Goal: Task Accomplishment & Management: Manage account settings

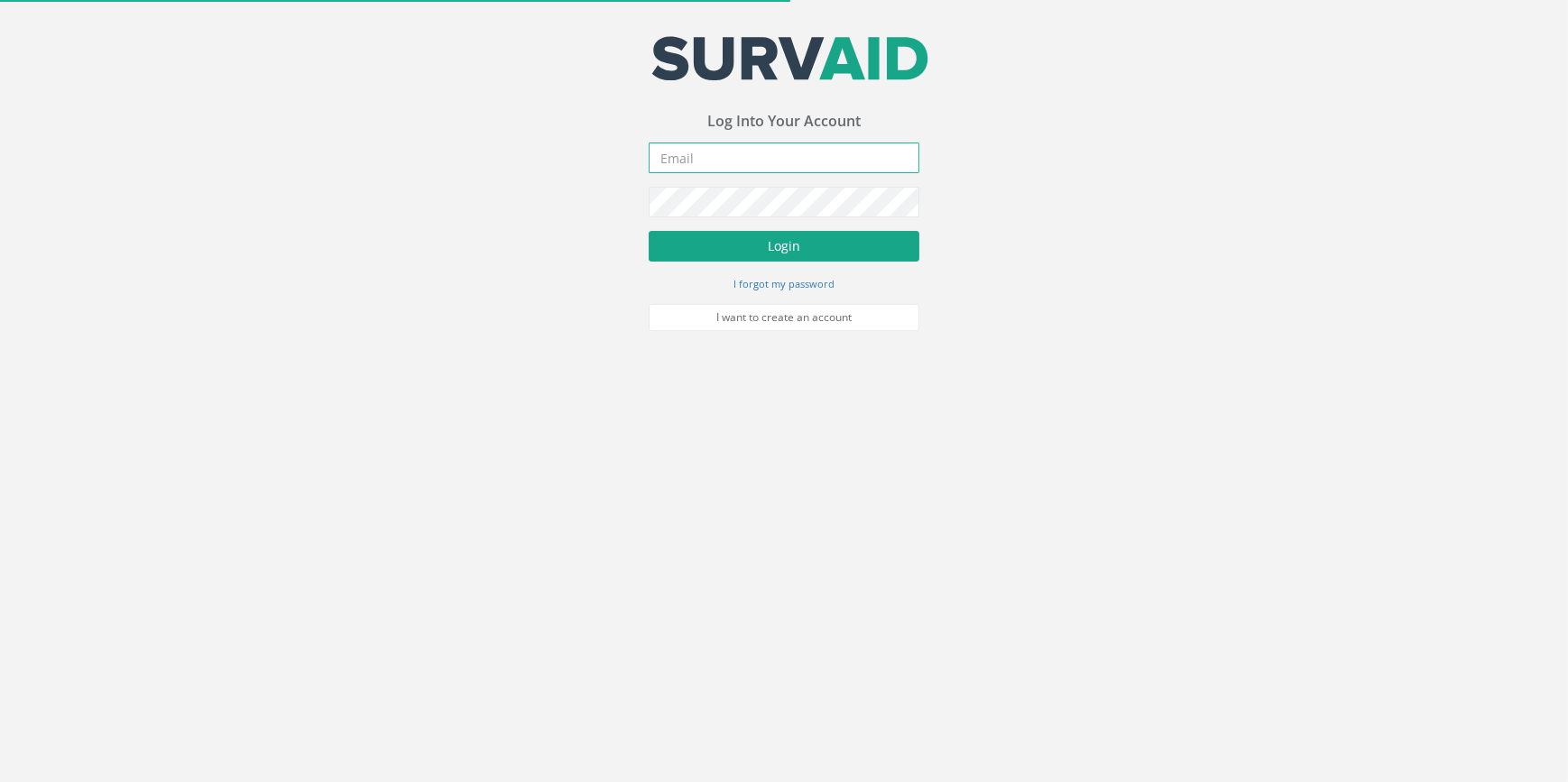
type input "[PERSON_NAME][EMAIL_ADDRESS][PERSON_NAME][DOMAIN_NAME]"
click at [795, 244] on button "Login" at bounding box center [784, 246] width 271 height 31
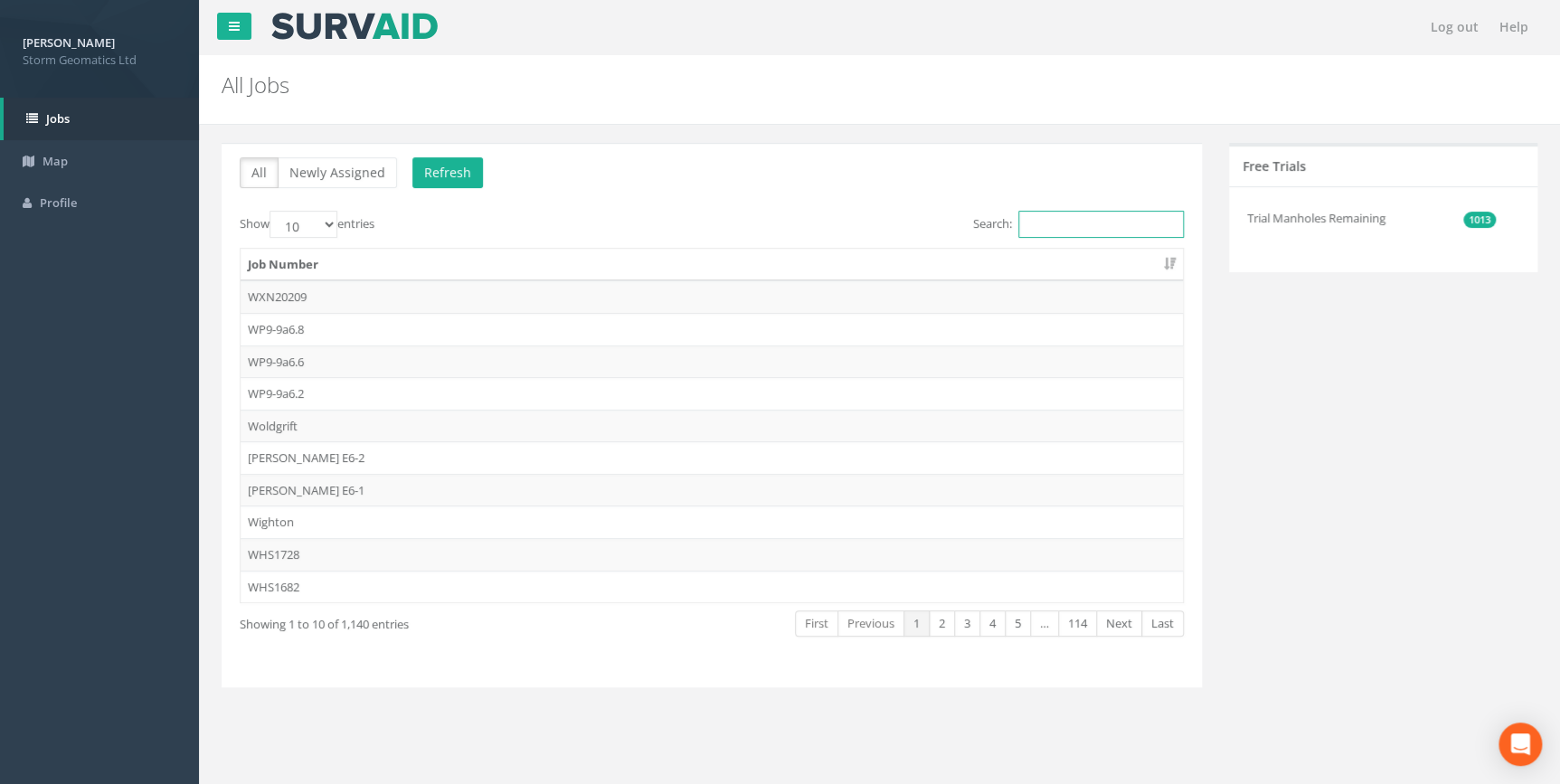
click at [1076, 219] on input "Search:" at bounding box center [1101, 224] width 165 height 27
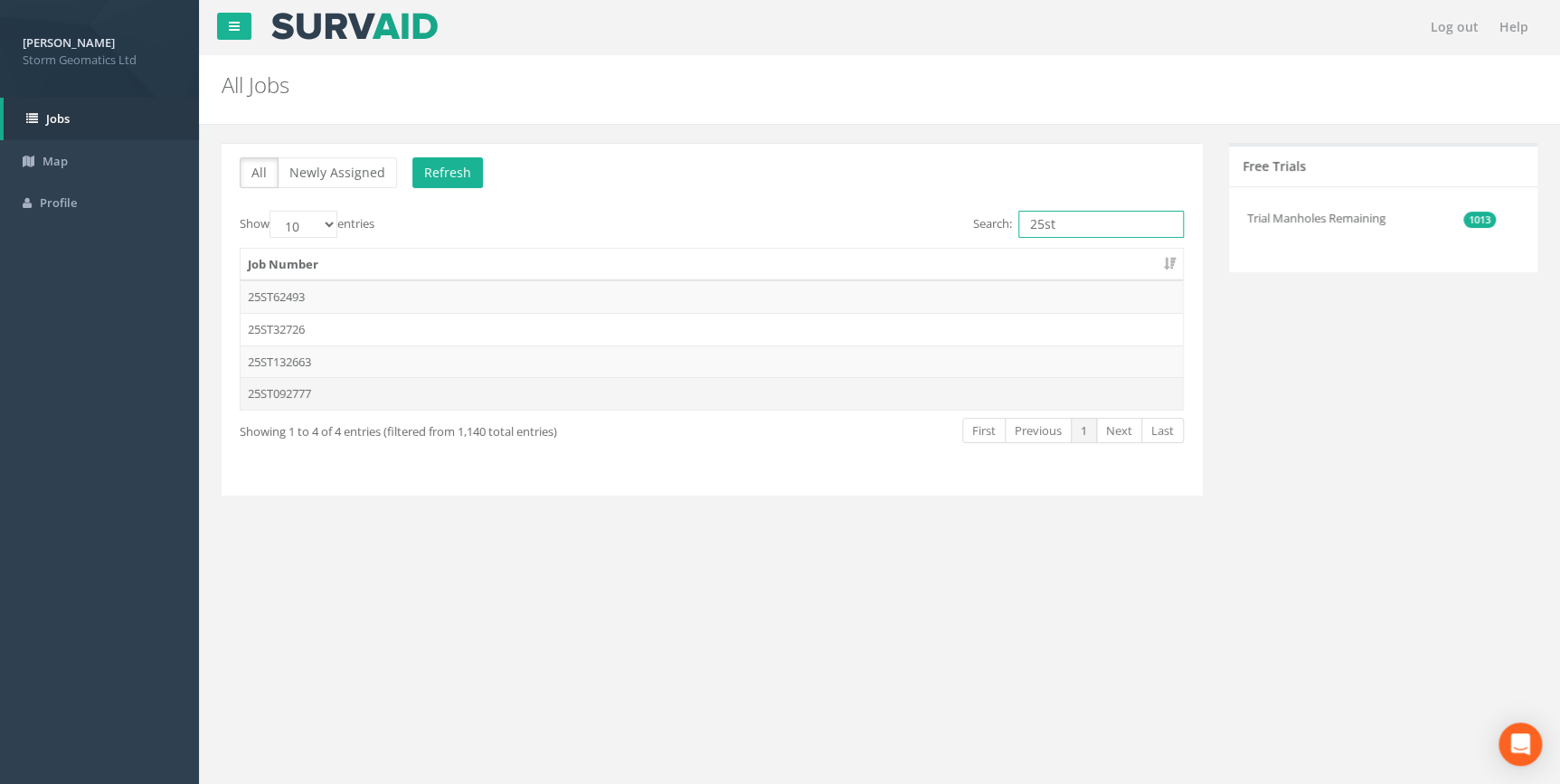
type input "25st"
click at [396, 390] on td "25ST092777" at bounding box center [712, 393] width 942 height 33
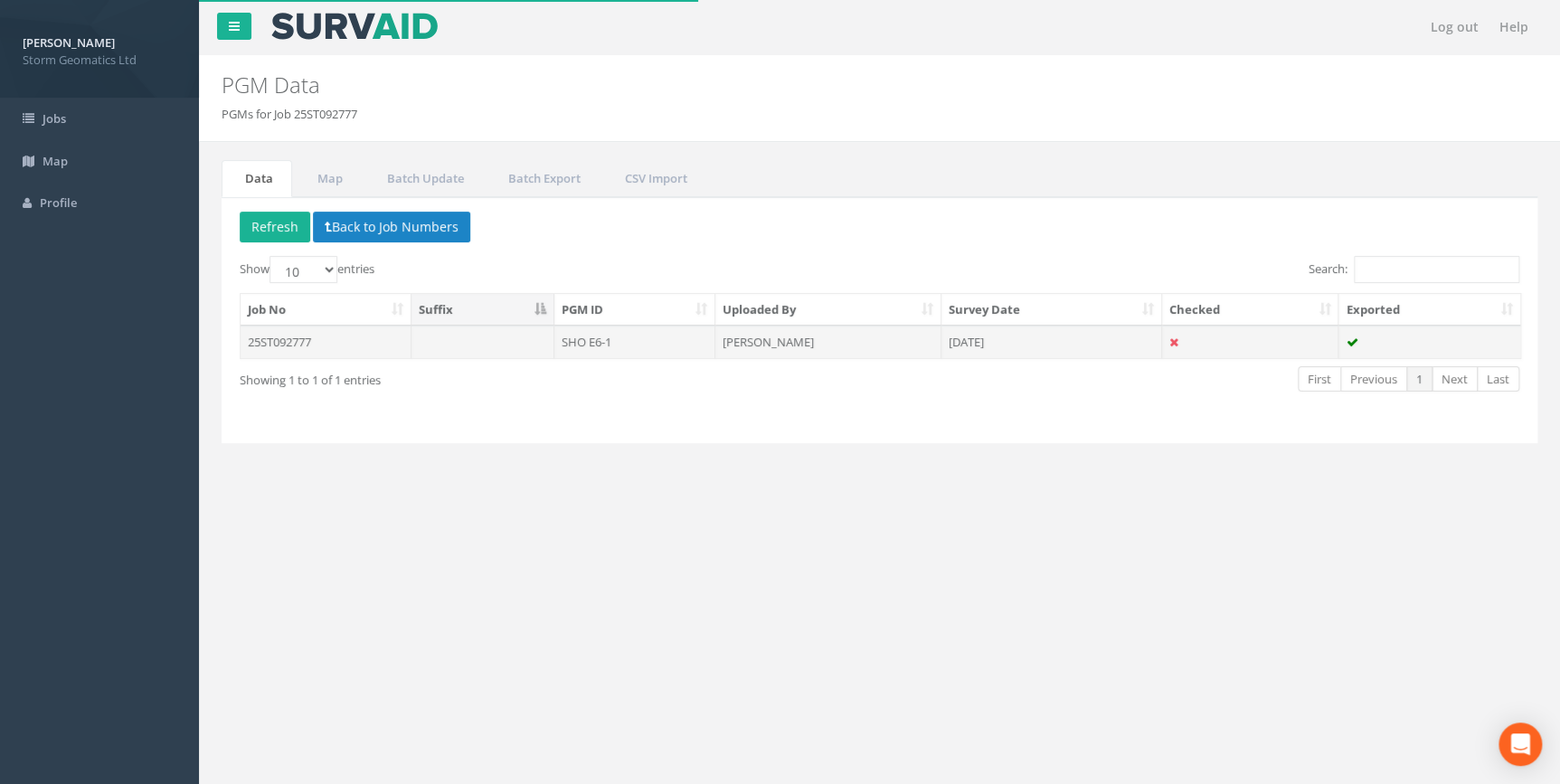
click at [449, 343] on td at bounding box center [483, 342] width 143 height 33
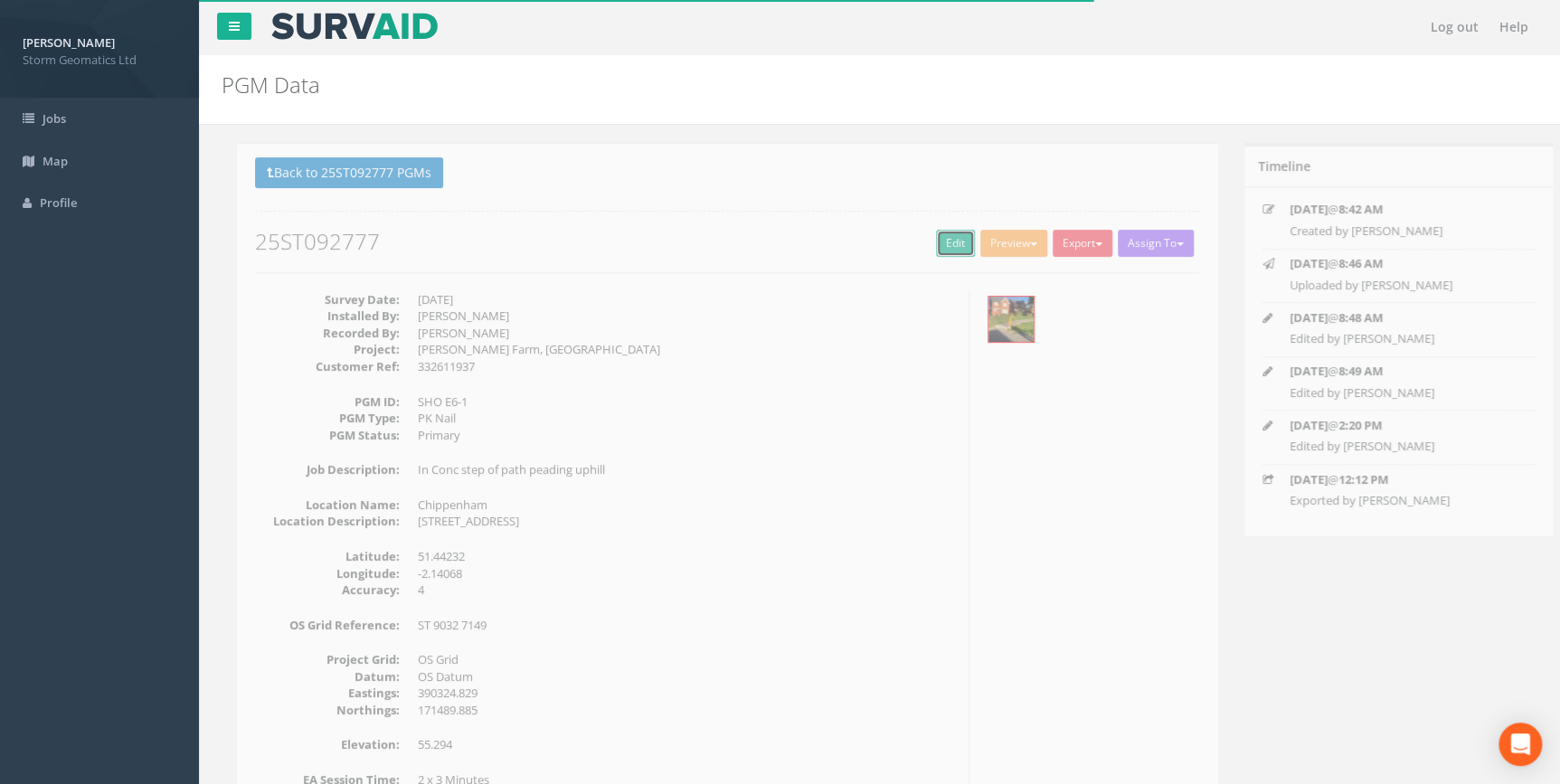
click at [939, 239] on link "Edit" at bounding box center [940, 243] width 39 height 27
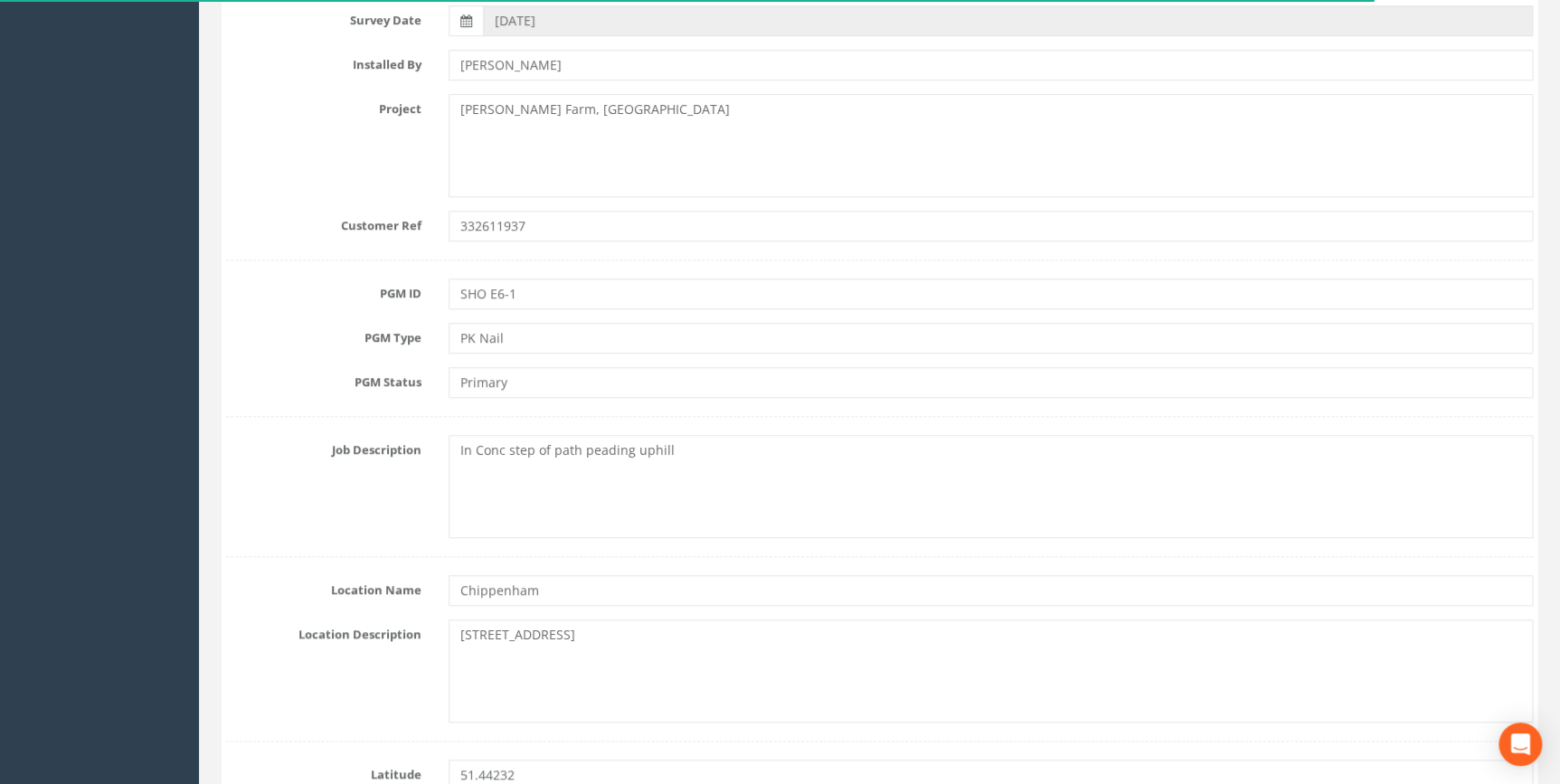
scroll to position [411, 0]
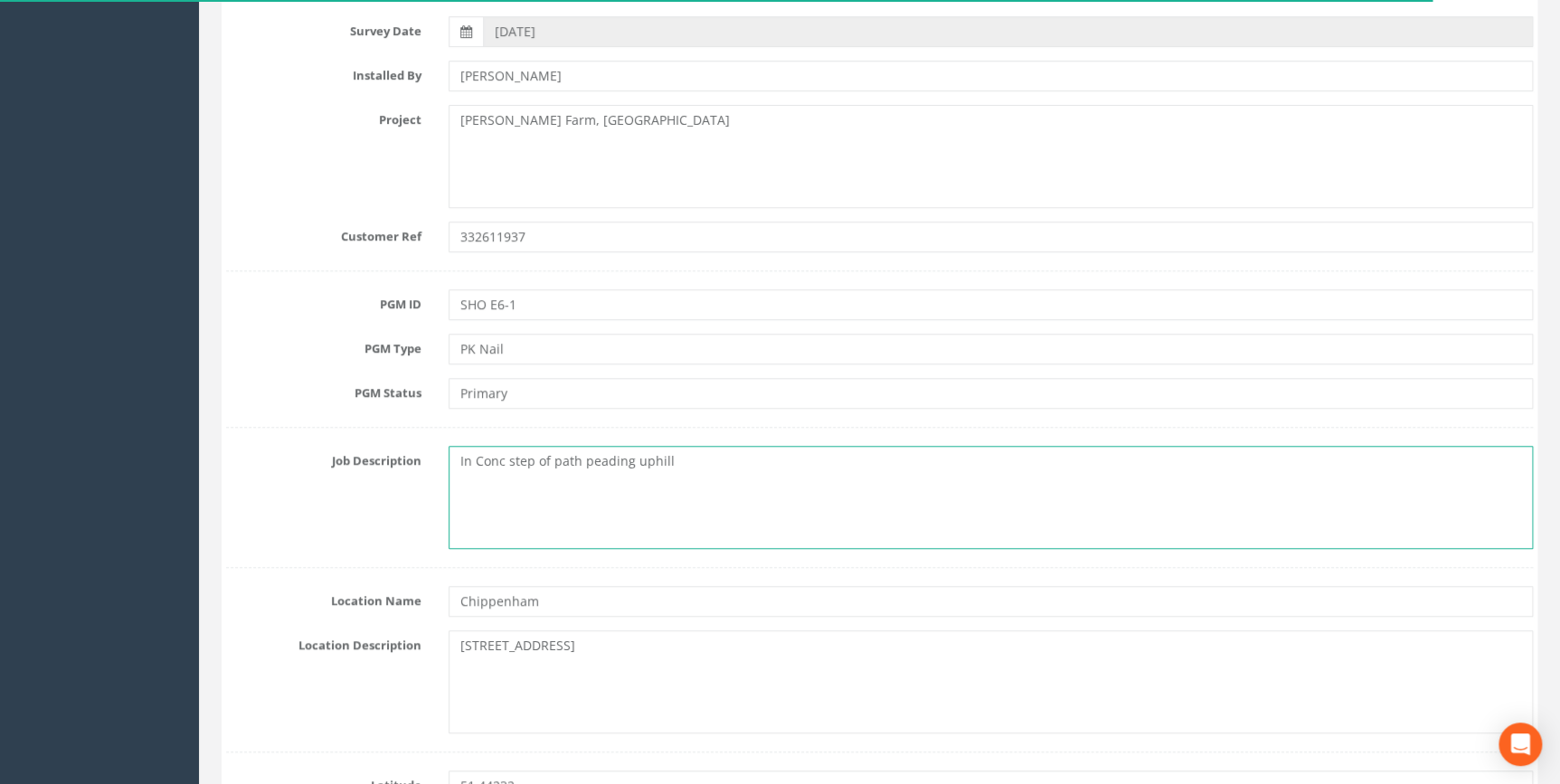
click at [586, 453] on textarea "In Conc step of path peading uphill" at bounding box center [990, 497] width 1084 height 103
click at [503, 467] on textarea "In Conc step of path leading uphill" at bounding box center [990, 497] width 1084 height 103
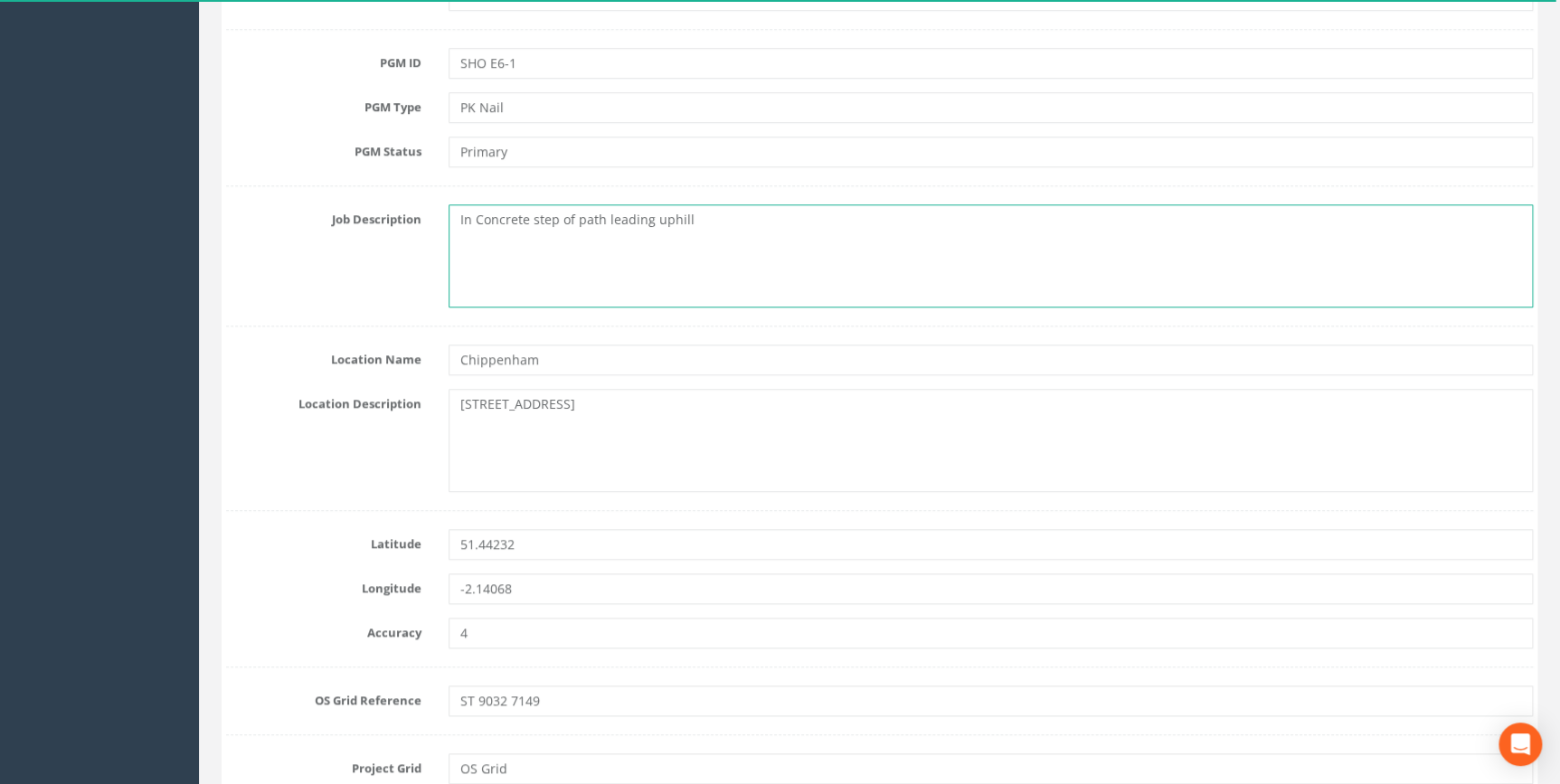
scroll to position [657, 0]
drag, startPoint x: 683, startPoint y: 213, endPoint x: 606, endPoint y: 216, distance: 77.1
click at [606, 216] on textarea "In Concrete step of path leading uphill" at bounding box center [990, 250] width 1084 height 103
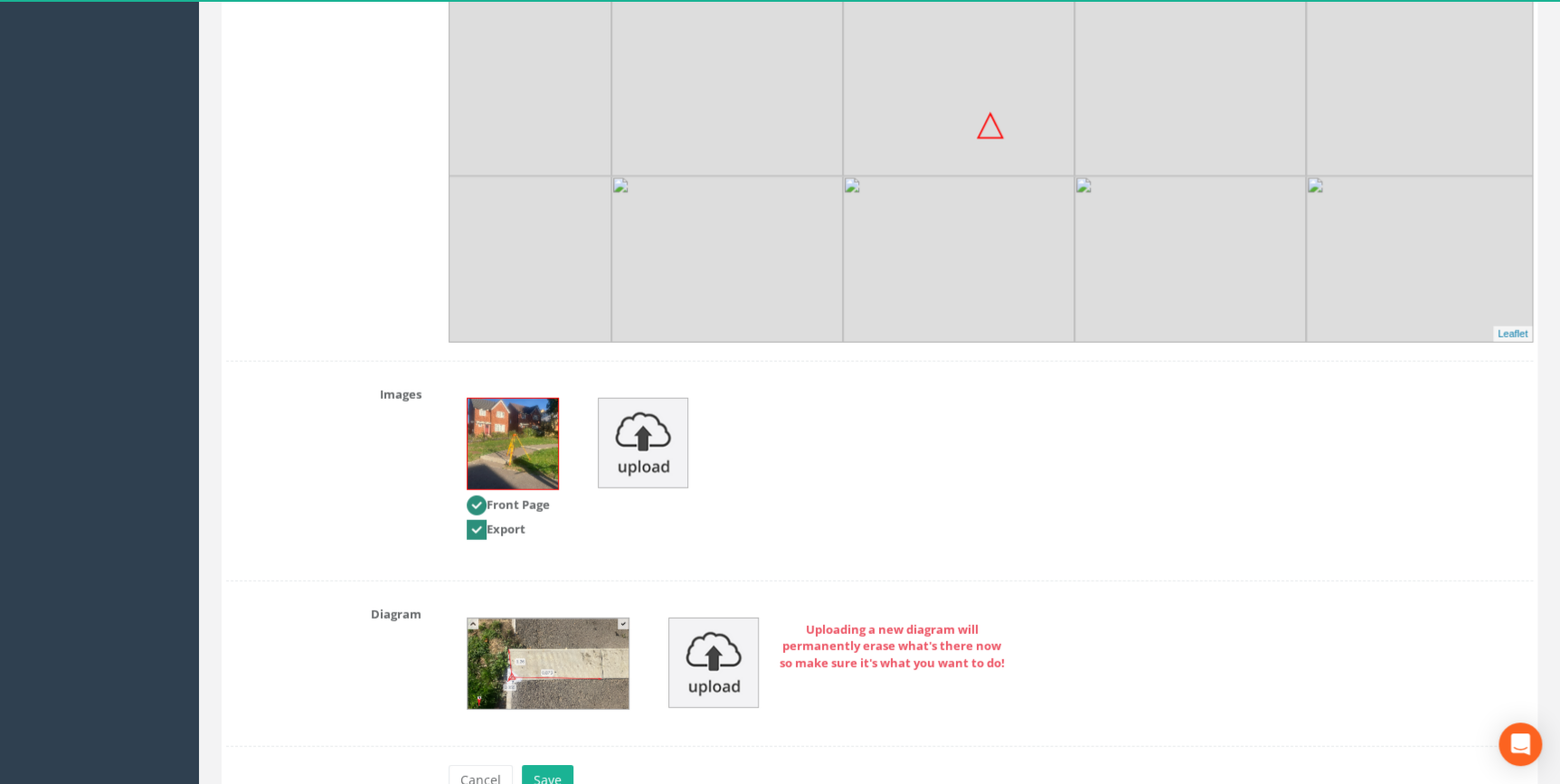
scroll to position [2283, 0]
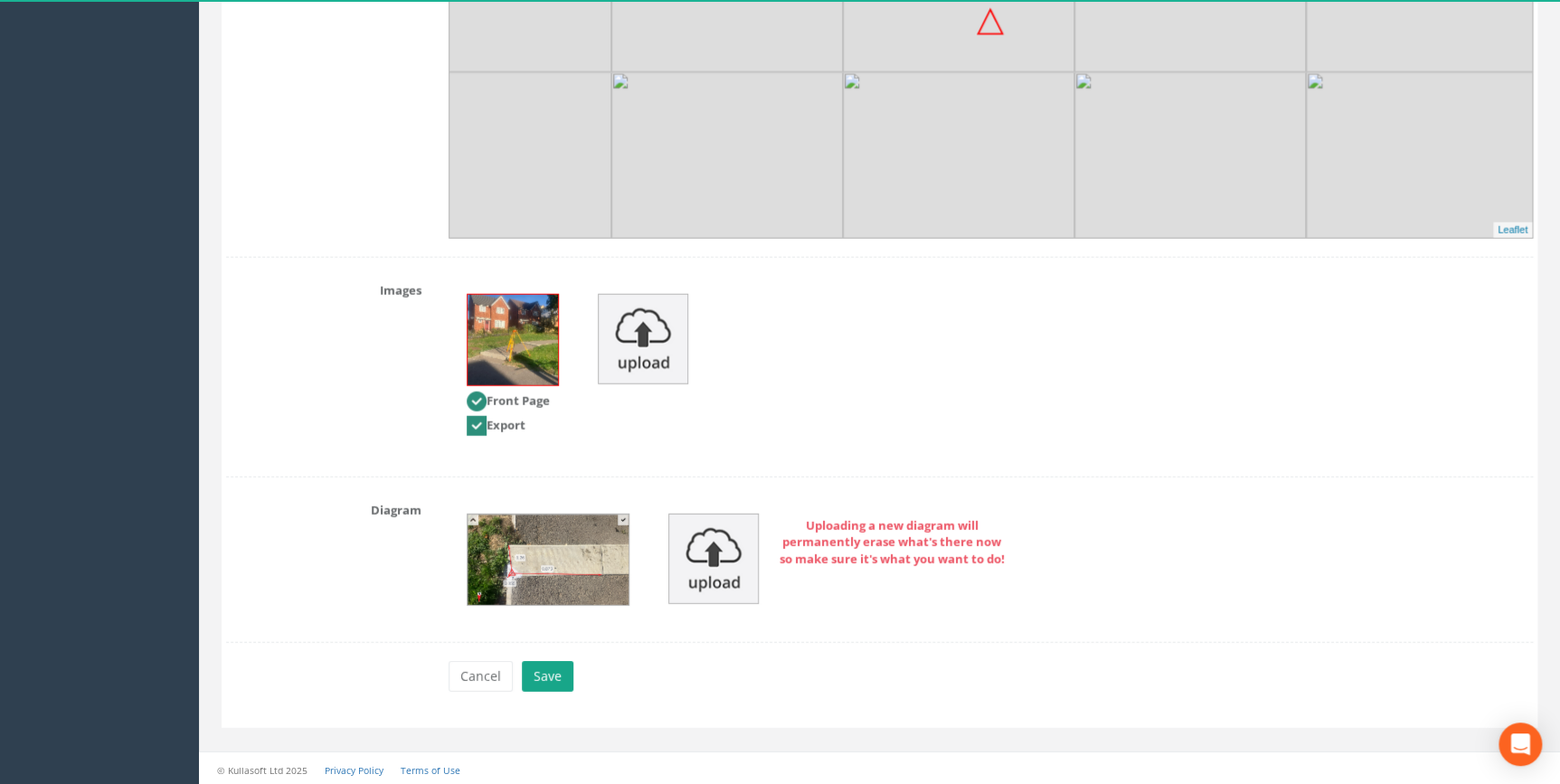
type textarea "In Concrete step of path on the hill."
click at [542, 662] on button "Save" at bounding box center [547, 676] width 52 height 31
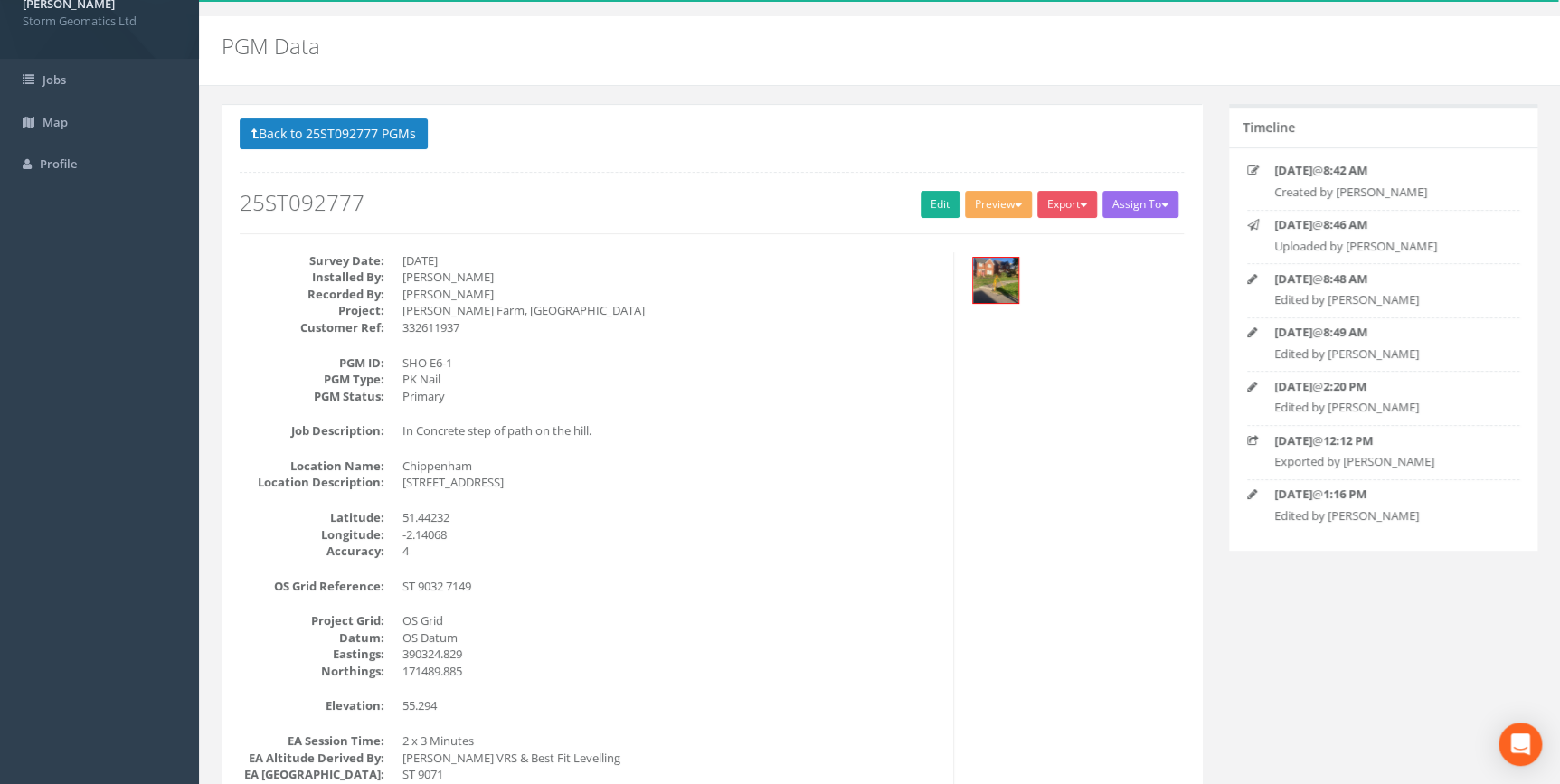
scroll to position [0, 0]
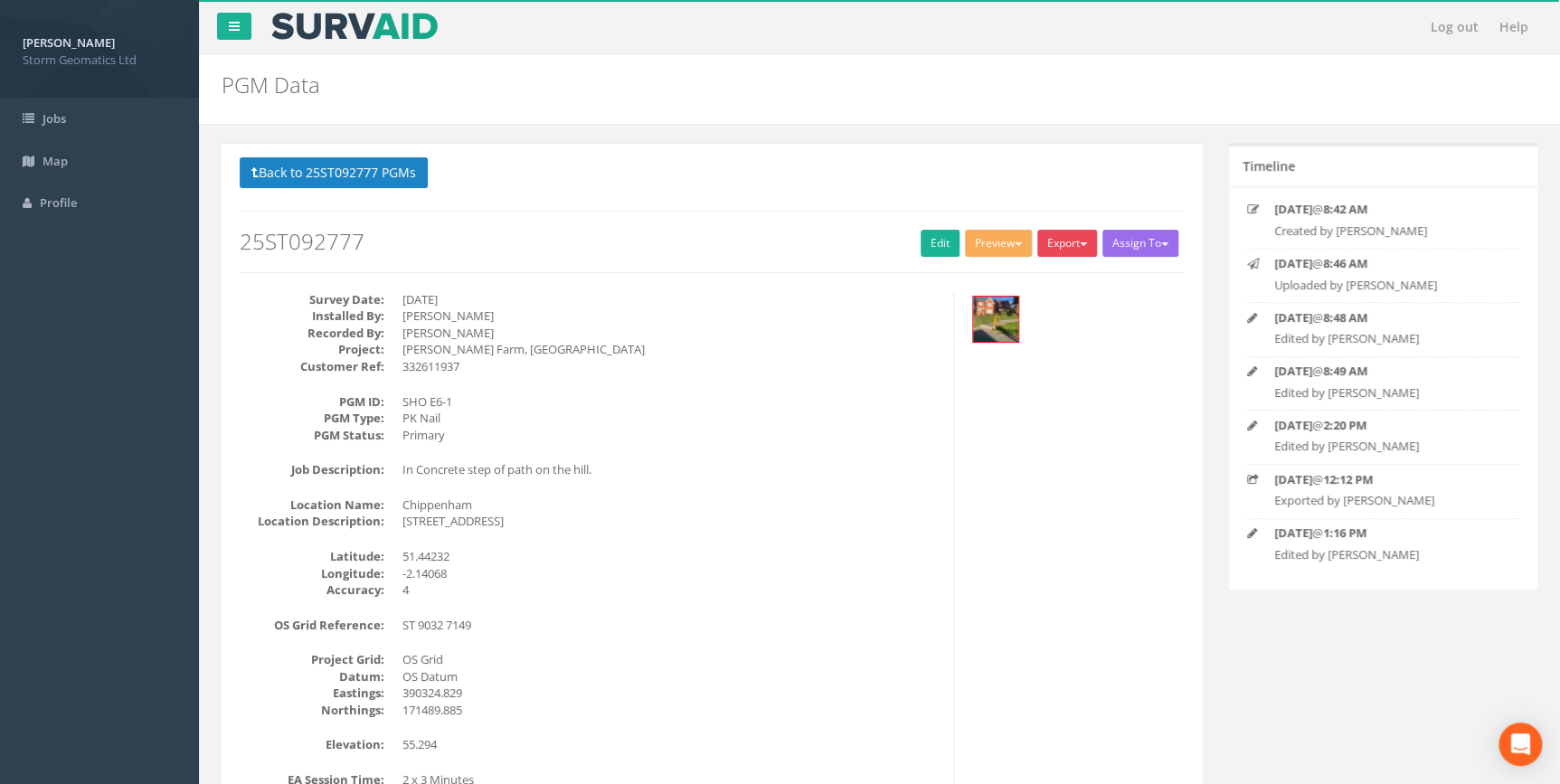
click at [1092, 249] on button "Export" at bounding box center [1067, 243] width 60 height 27
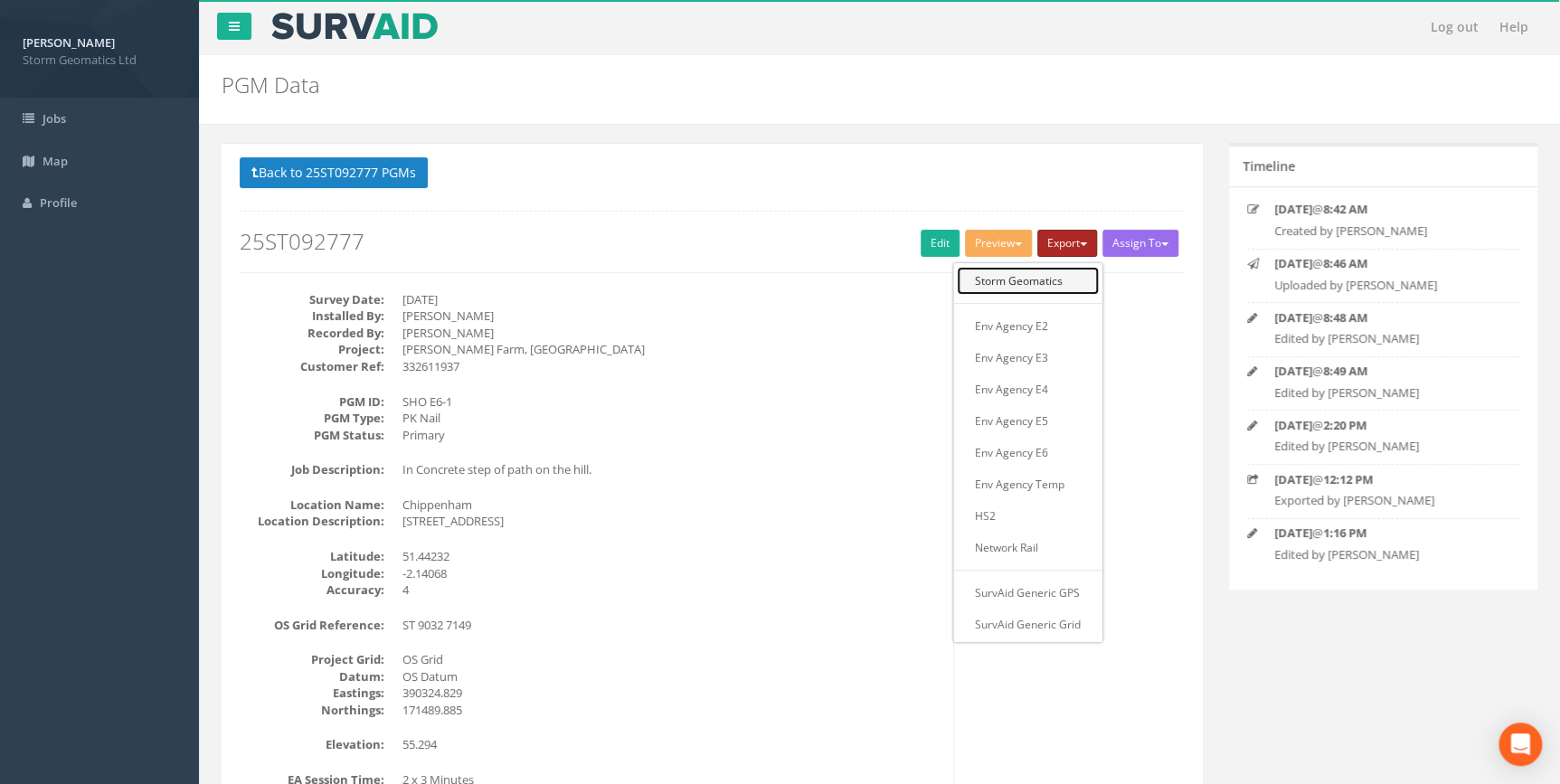
drag, startPoint x: 1081, startPoint y: 279, endPoint x: 1080, endPoint y: 289, distance: 10.0
click at [1080, 279] on link "Storm Geomatics" at bounding box center [1027, 280] width 142 height 28
